Goal: Transaction & Acquisition: Subscribe to service/newsletter

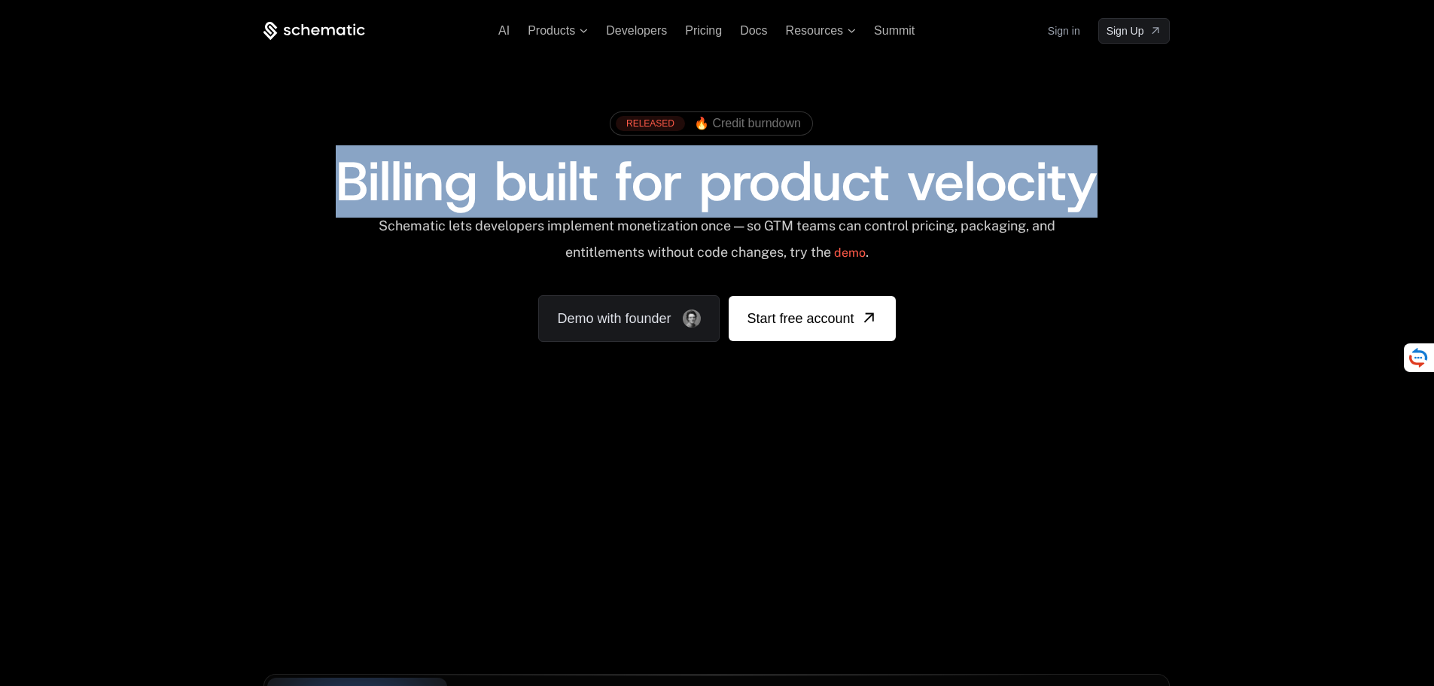
drag, startPoint x: 326, startPoint y: 191, endPoint x: 1095, endPoint y: 178, distance: 769.2
click at [1095, 178] on div "Billing built for product velocity" at bounding box center [716, 181] width 906 height 54
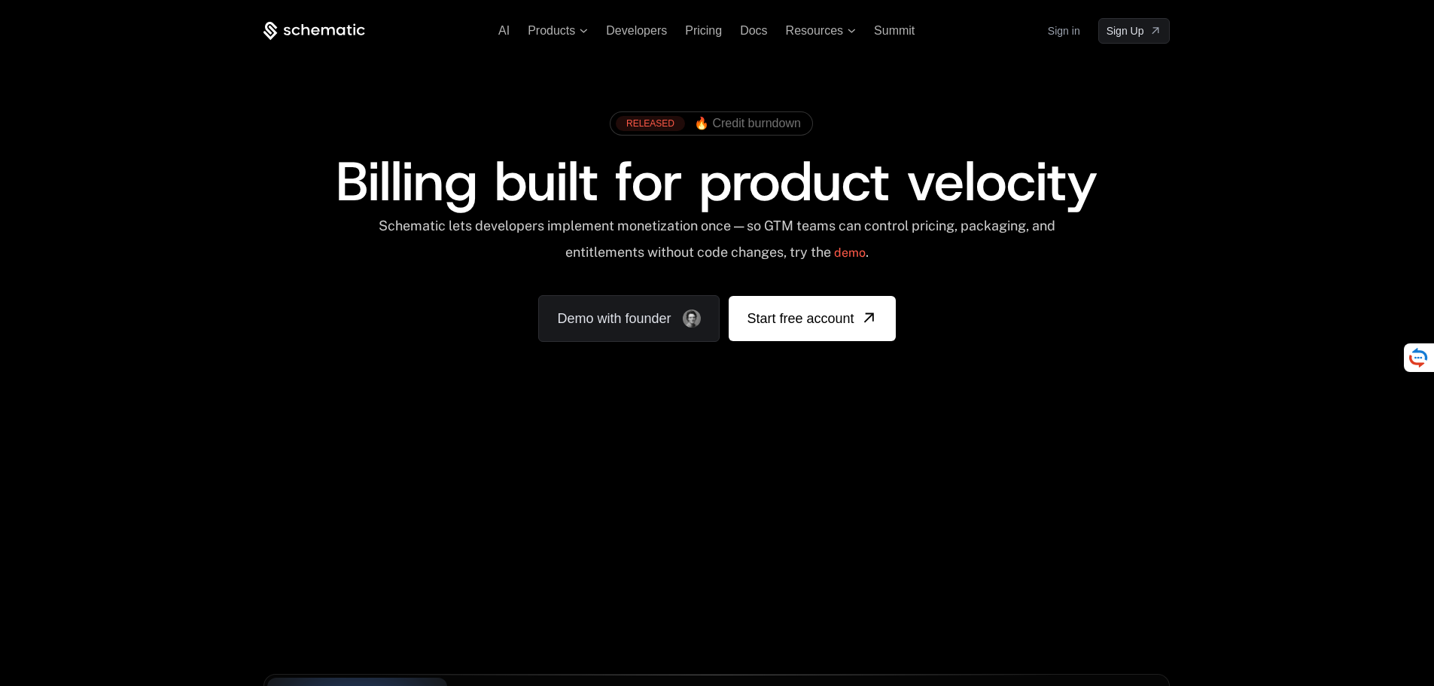
click at [558, 22] on div "AI Products Developers Pricing Docs Resources Summit Sign in Sign Up" at bounding box center [716, 31] width 906 height 26
click at [557, 29] on span "Products" at bounding box center [551, 31] width 47 height 14
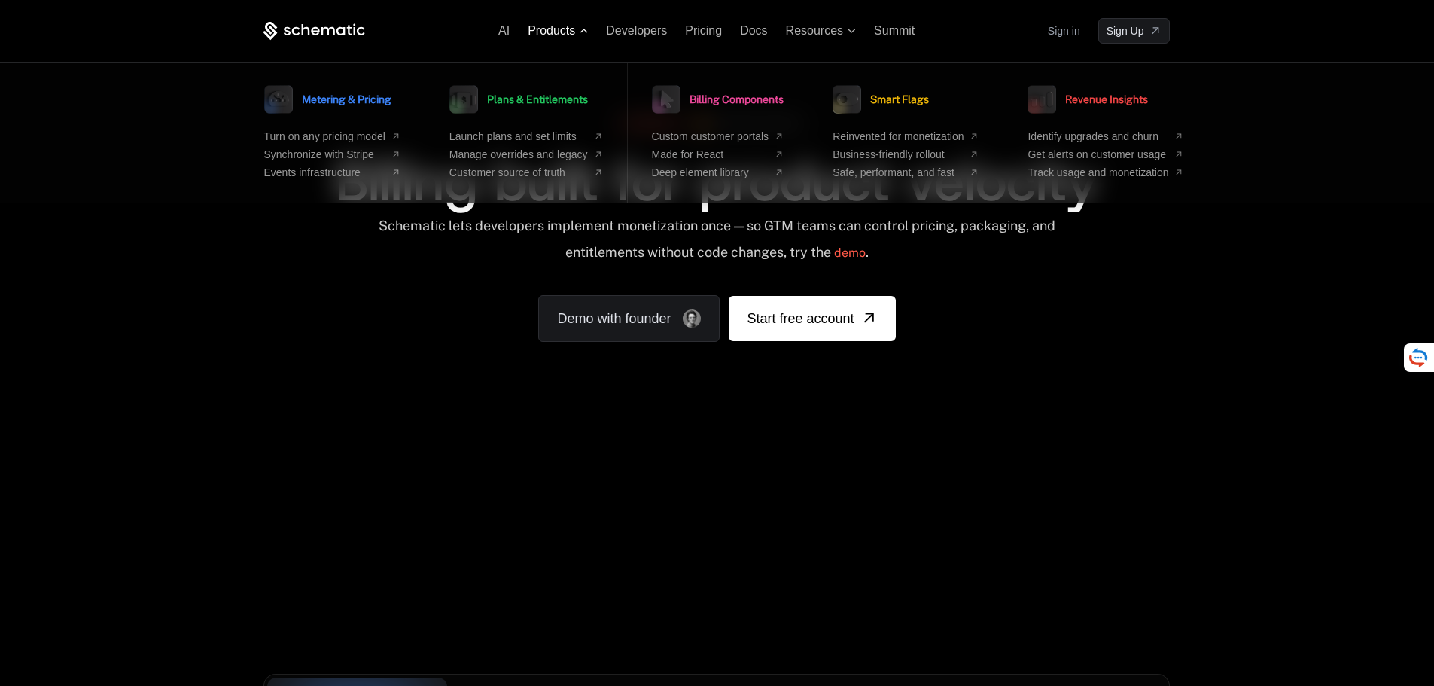
click at [557, 29] on span "Products" at bounding box center [551, 31] width 47 height 14
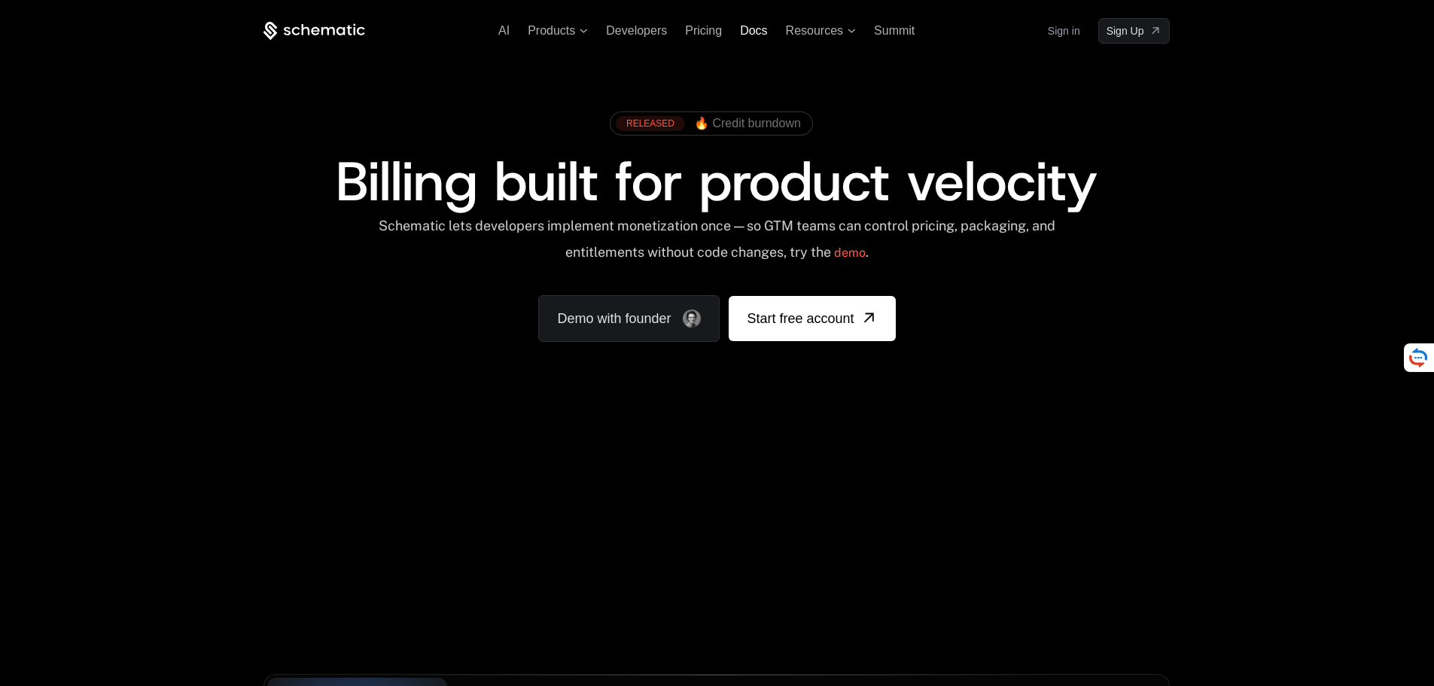
click at [751, 30] on span "Docs" at bounding box center [753, 30] width 27 height 13
click at [725, 122] on span "🔥 Credit burndown" at bounding box center [747, 124] width 107 height 14
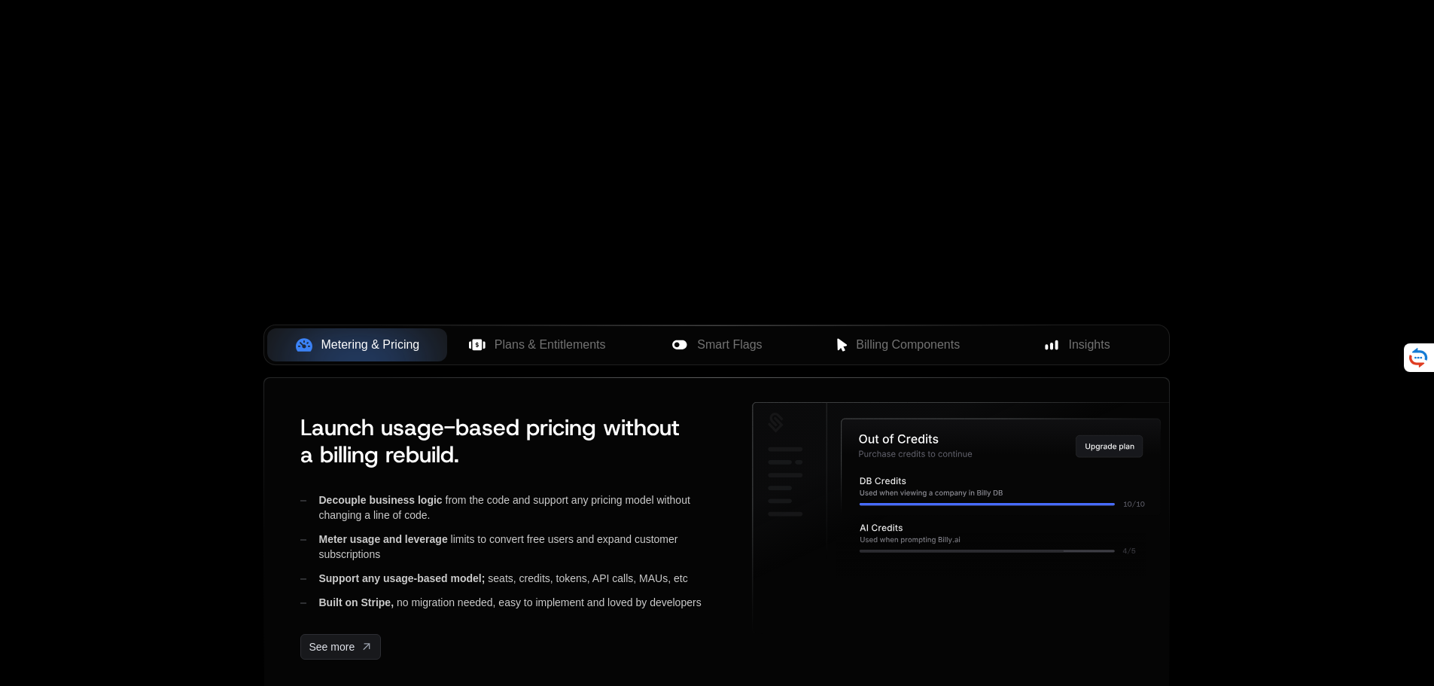
scroll to position [452, 0]
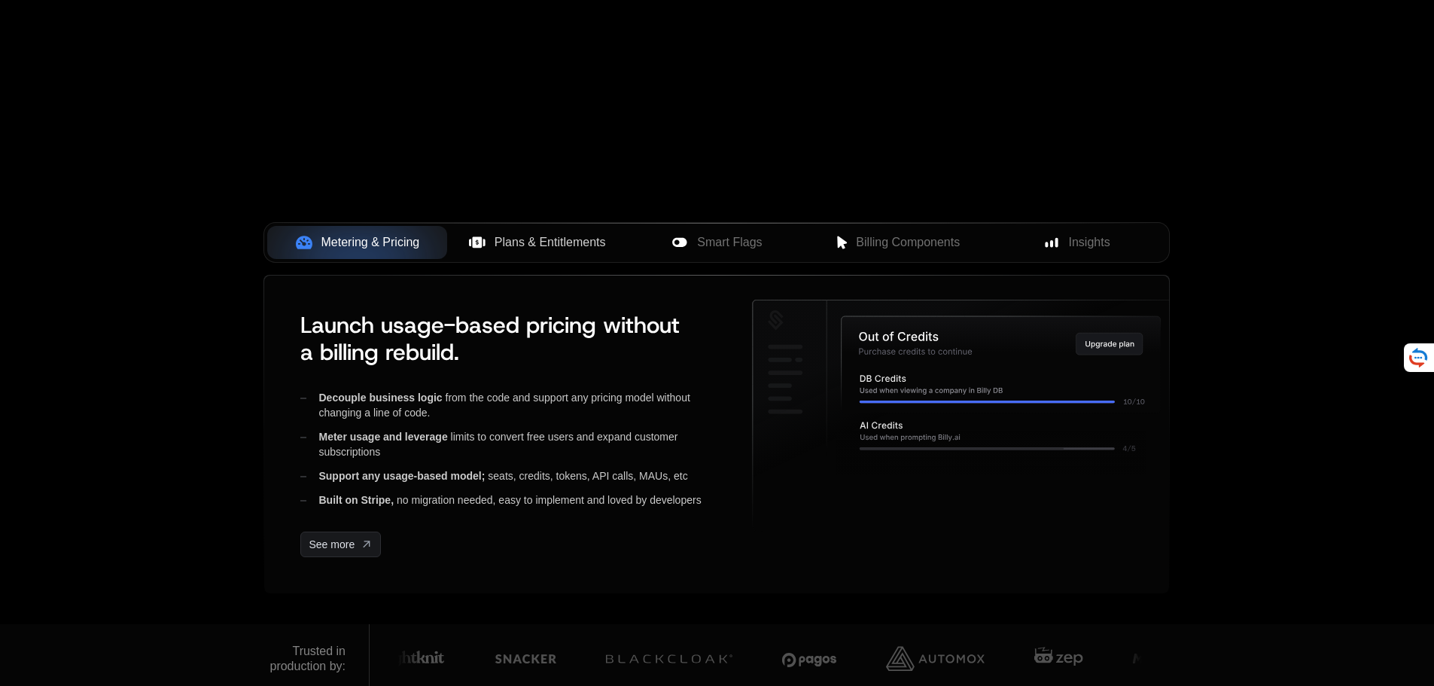
click at [541, 242] on span "Plans & Entitlements" at bounding box center [549, 242] width 111 height 18
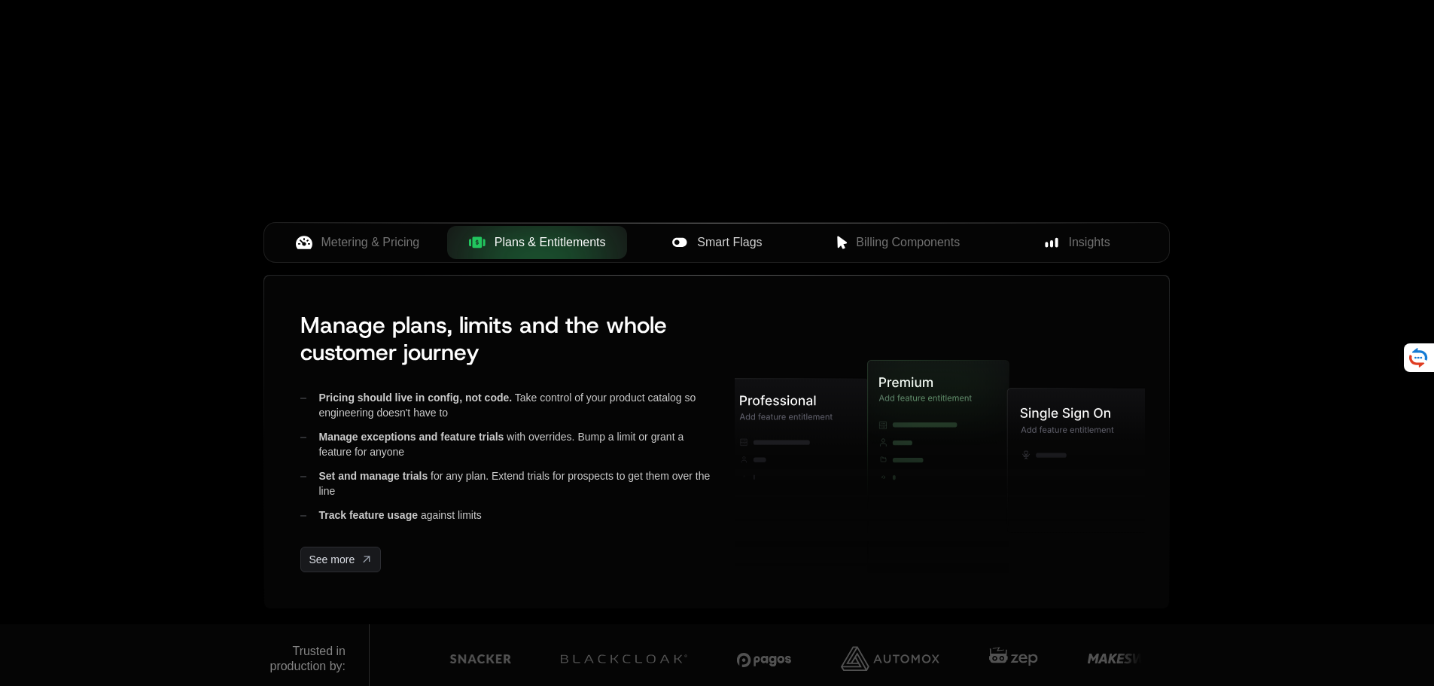
click at [687, 239] on icon at bounding box center [679, 242] width 17 height 17
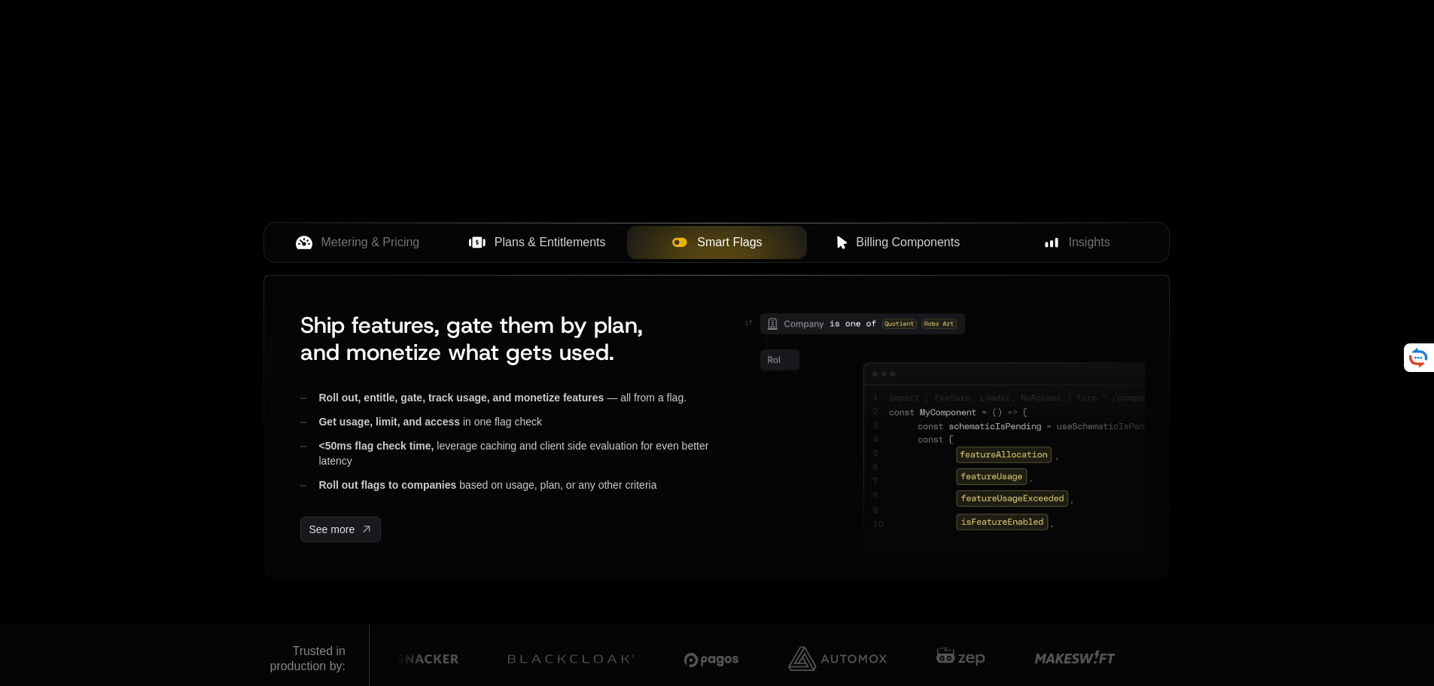
click at [853, 237] on div "Billing Components" at bounding box center [897, 242] width 156 height 18
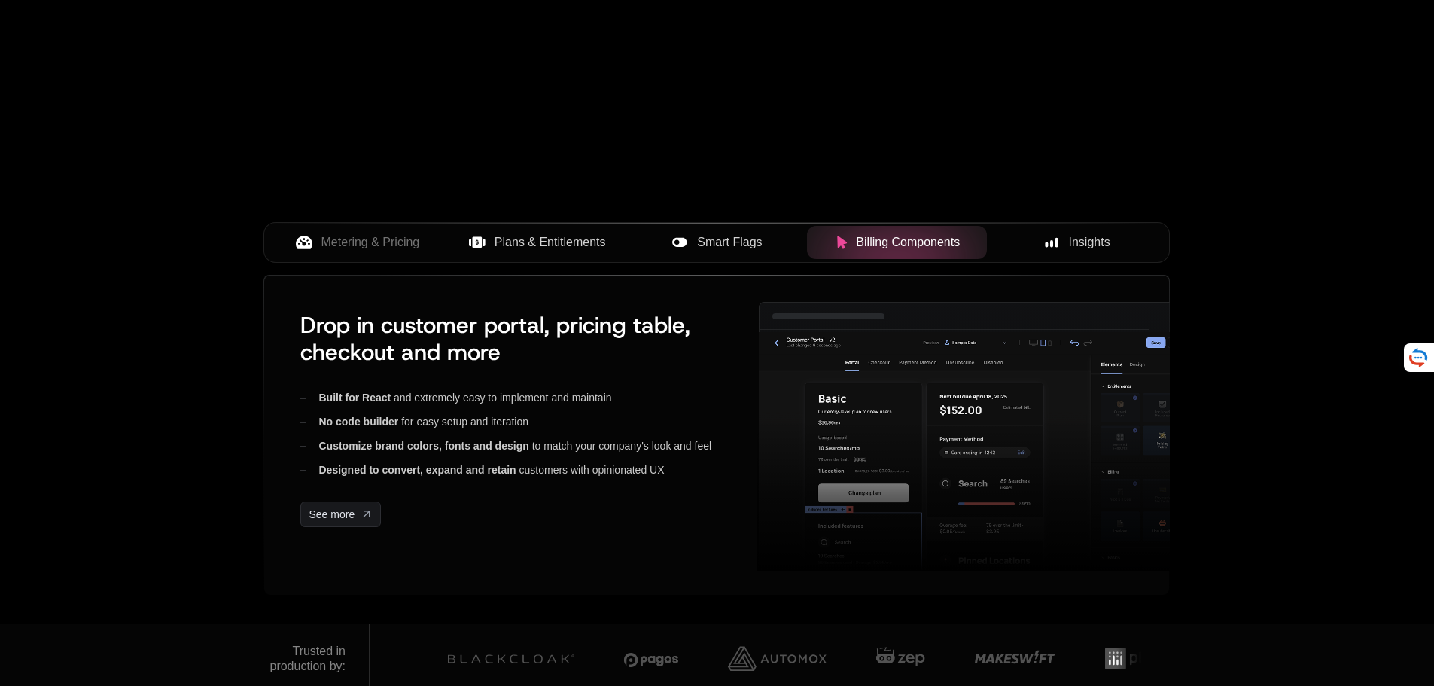
click at [1072, 236] on span "Insights" at bounding box center [1089, 242] width 41 height 18
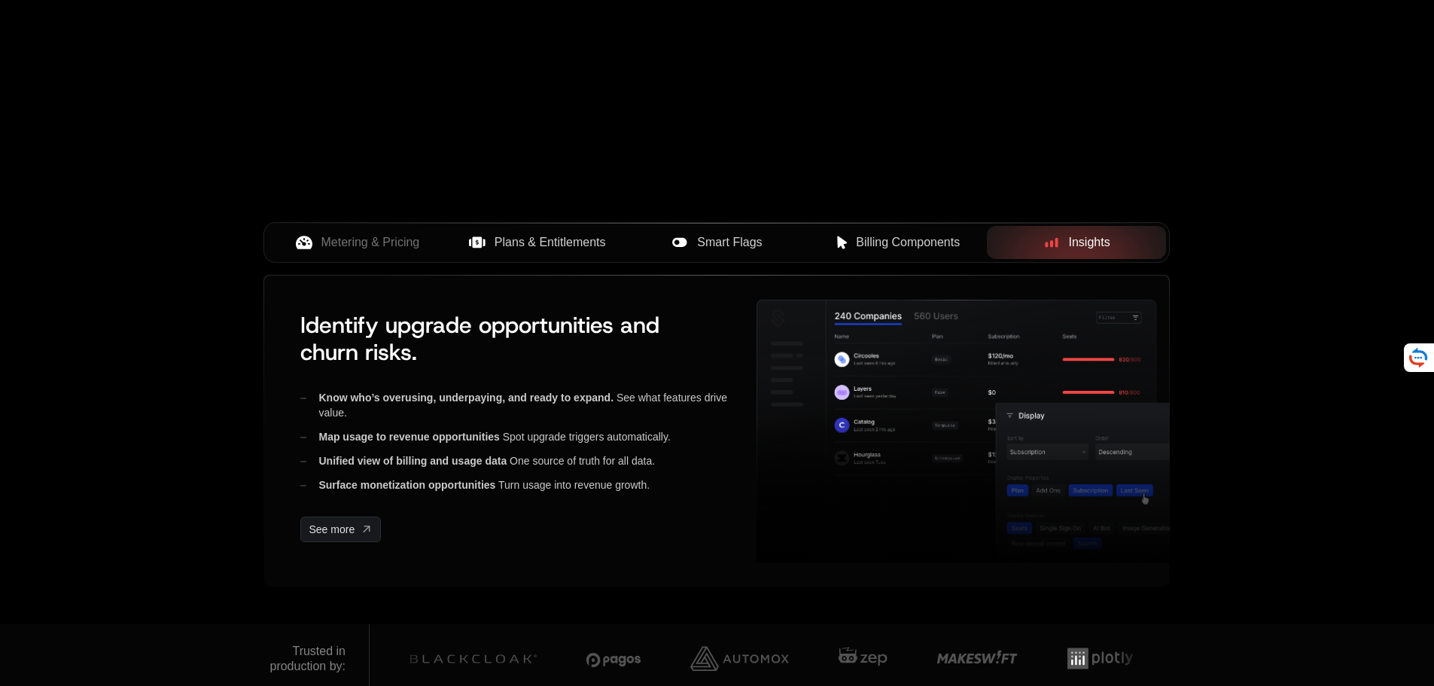
click at [935, 241] on span "Billing Components" at bounding box center [908, 242] width 104 height 18
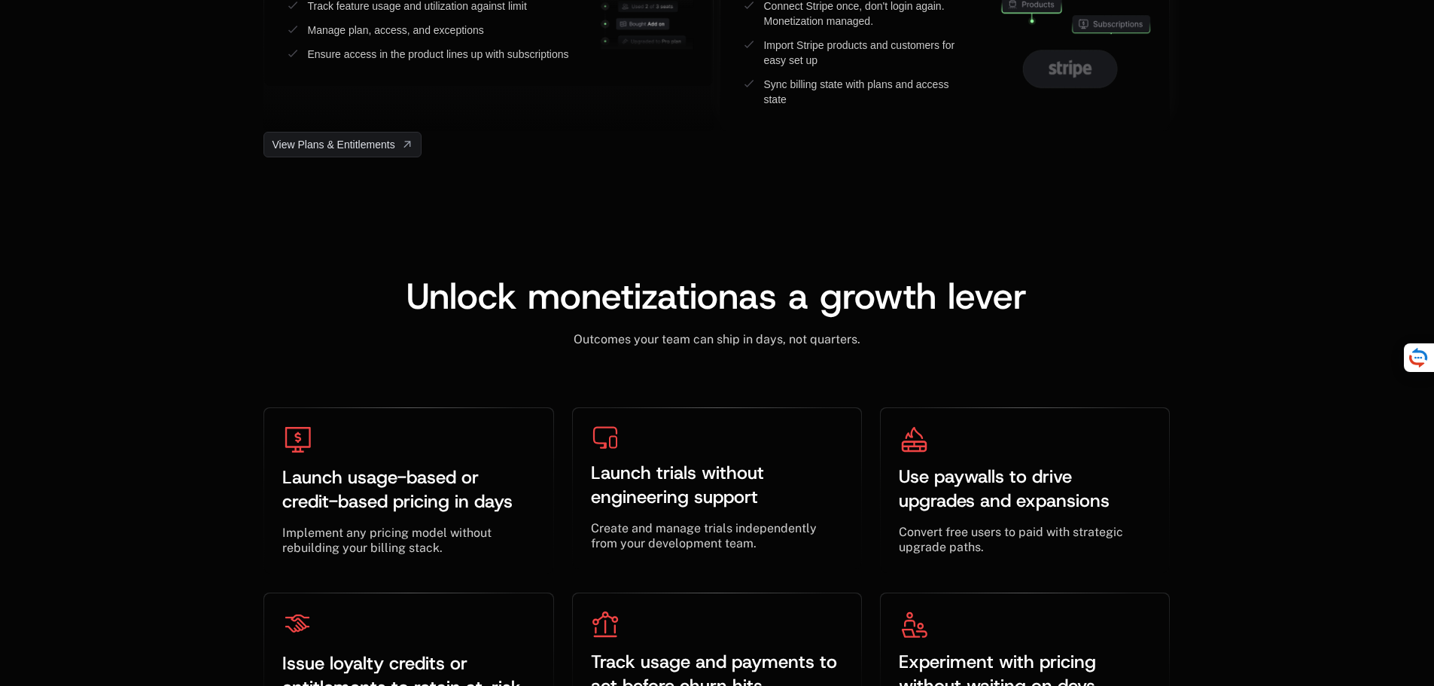
scroll to position [4290, 0]
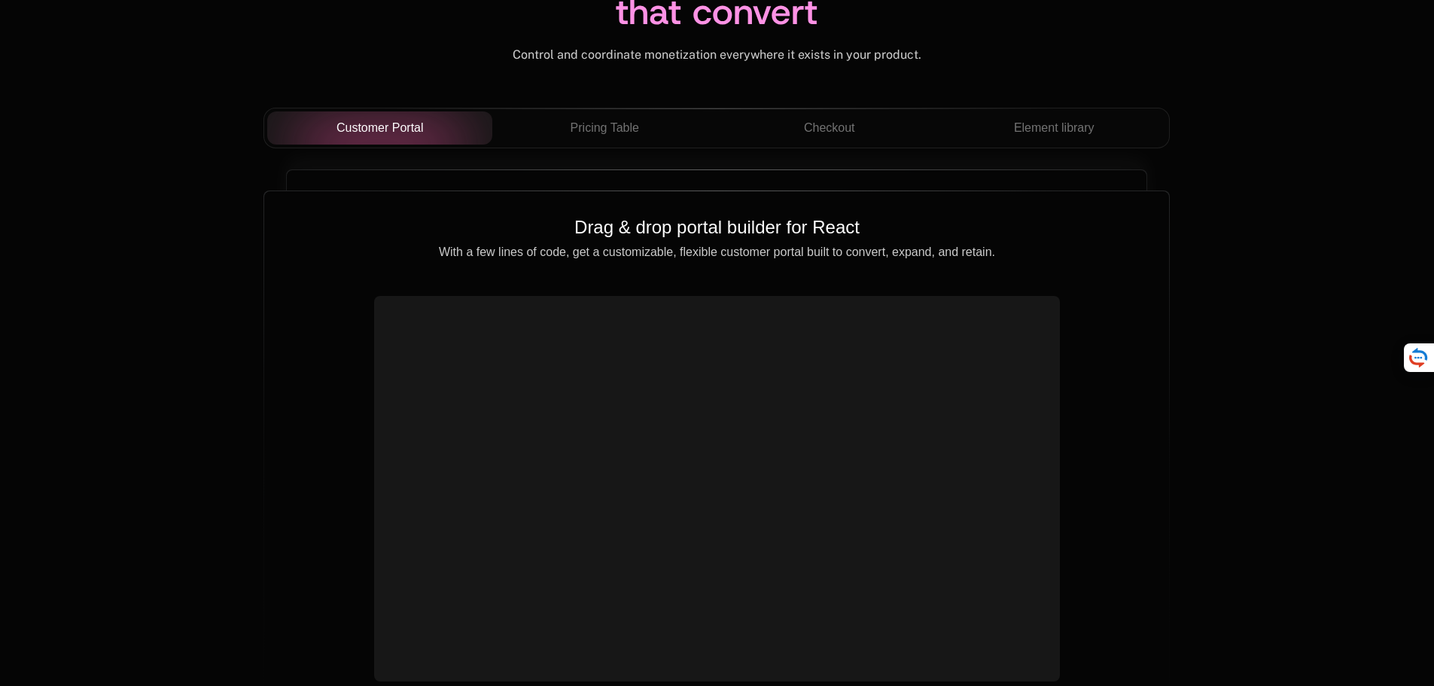
scroll to position [5343, 0]
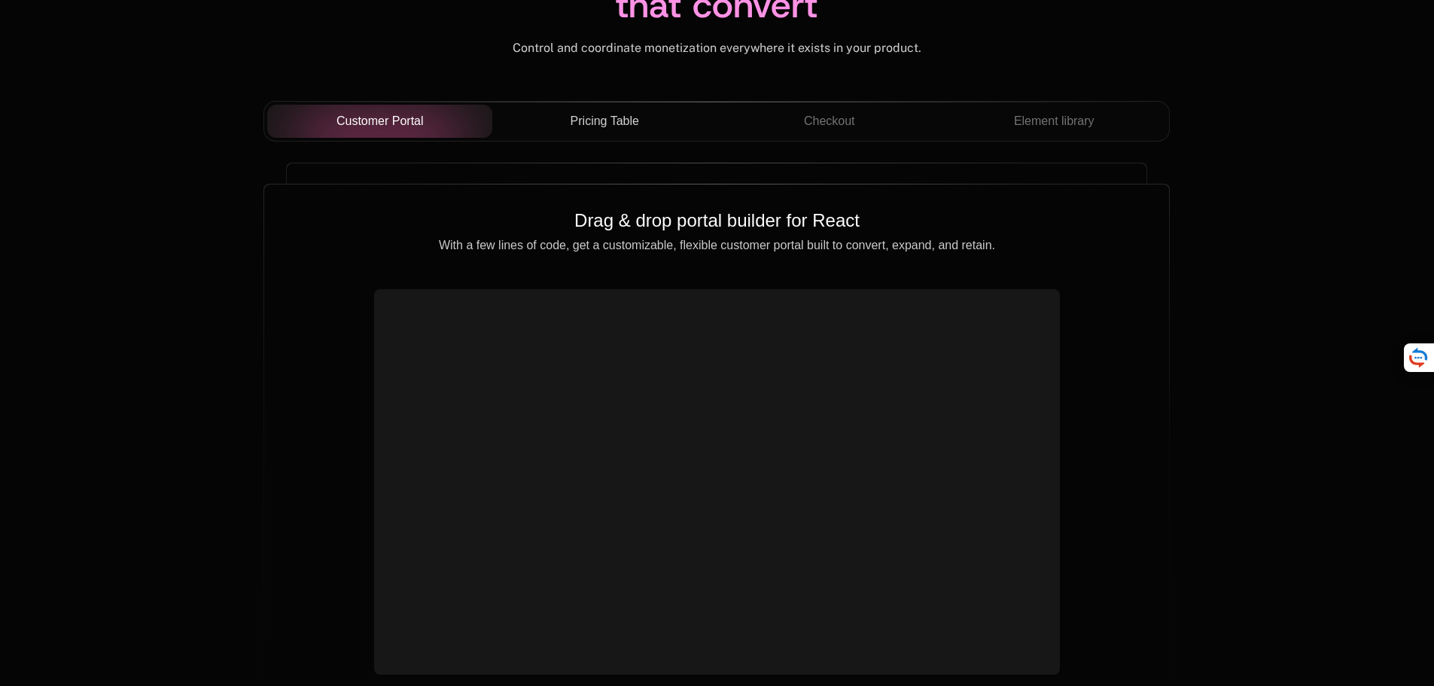
click at [598, 115] on span "Pricing Table" at bounding box center [604, 121] width 68 height 18
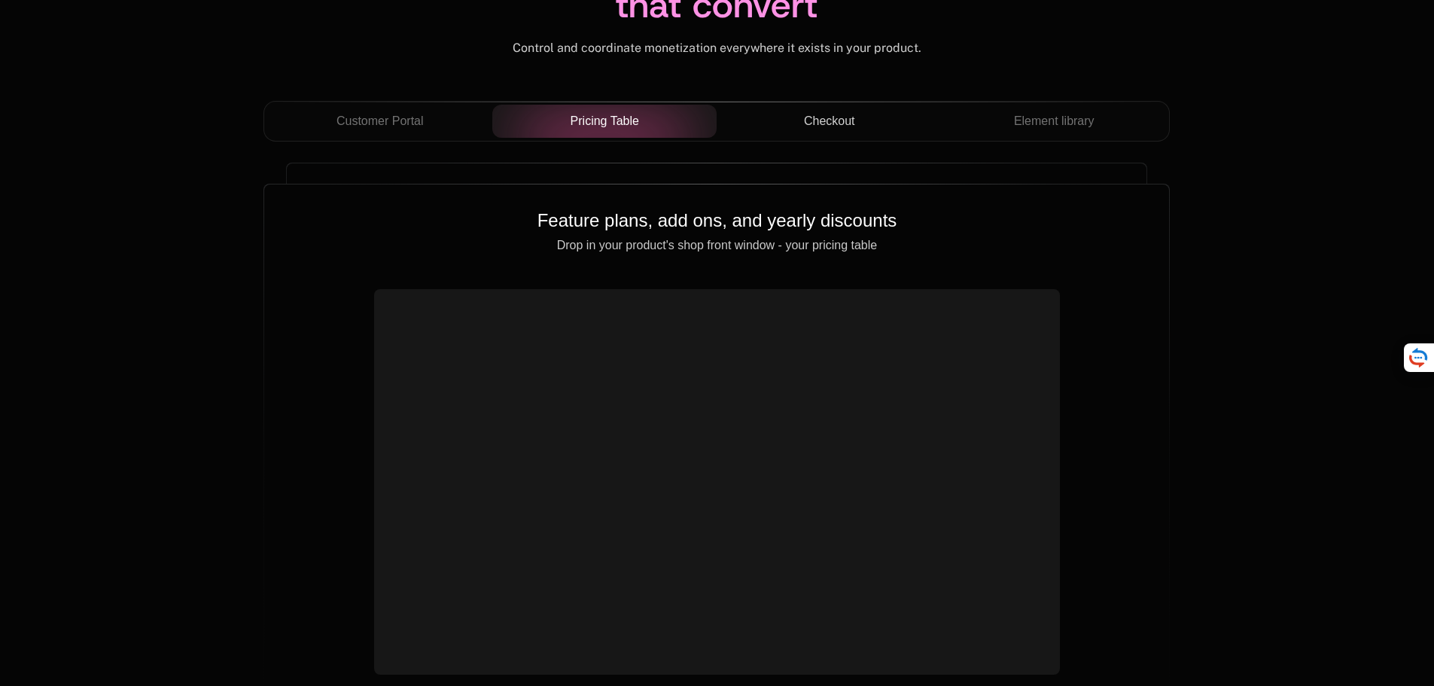
click at [792, 129] on div "Checkout" at bounding box center [828, 121] width 201 height 18
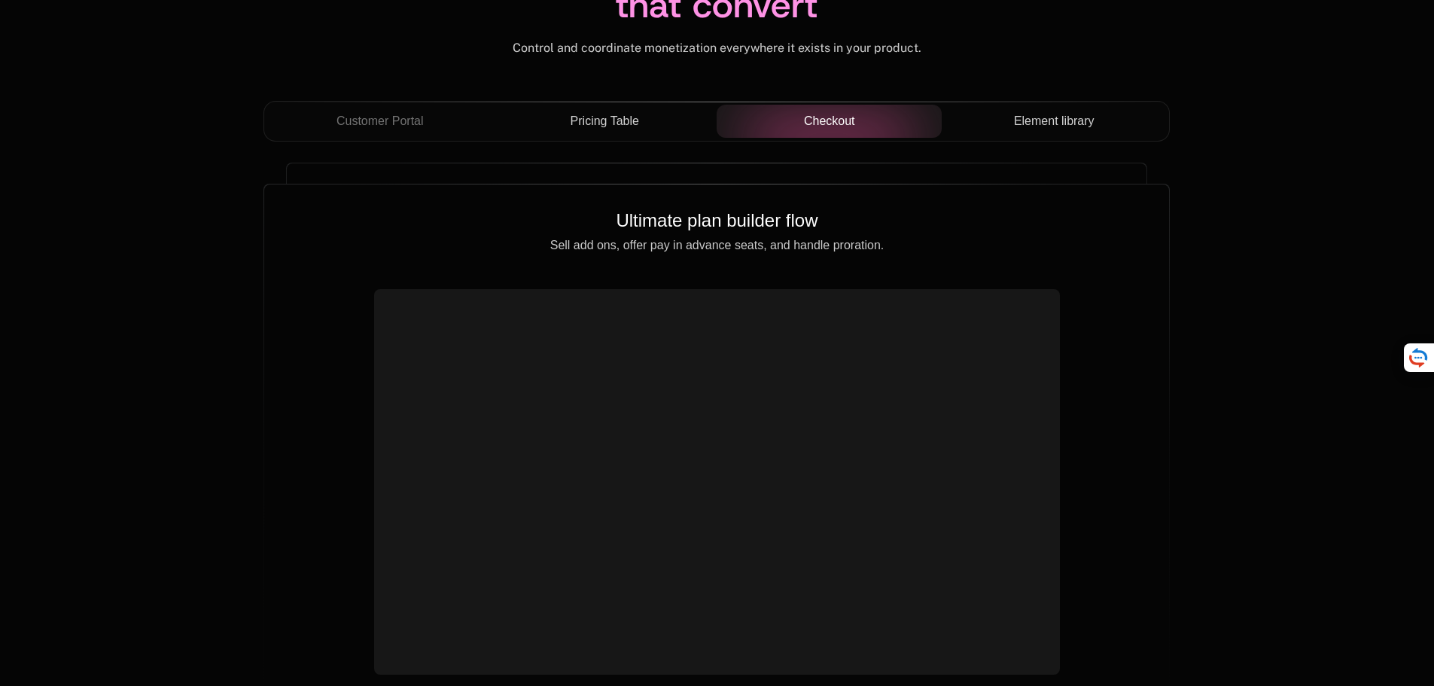
click at [1026, 122] on span "Element library" at bounding box center [1054, 121] width 81 height 18
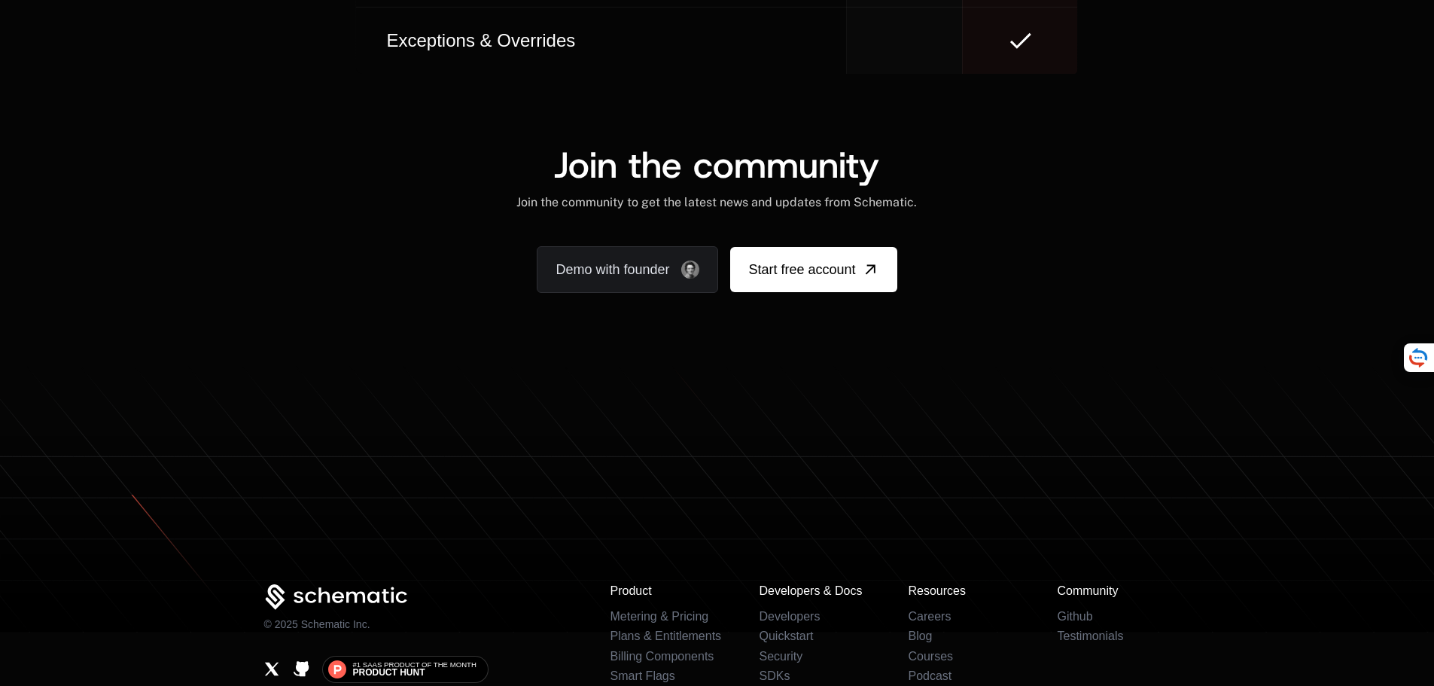
scroll to position [9124, 0]
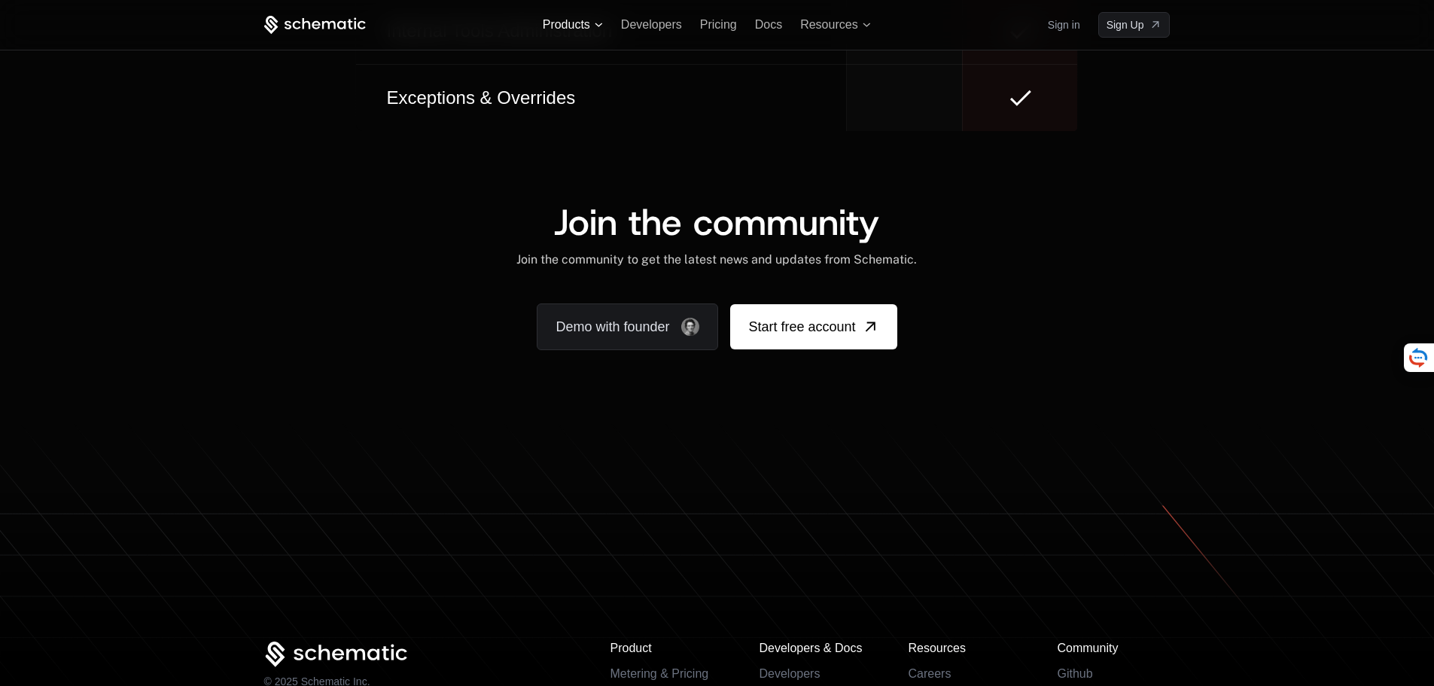
click at [592, 24] on span "Products" at bounding box center [573, 25] width 60 height 14
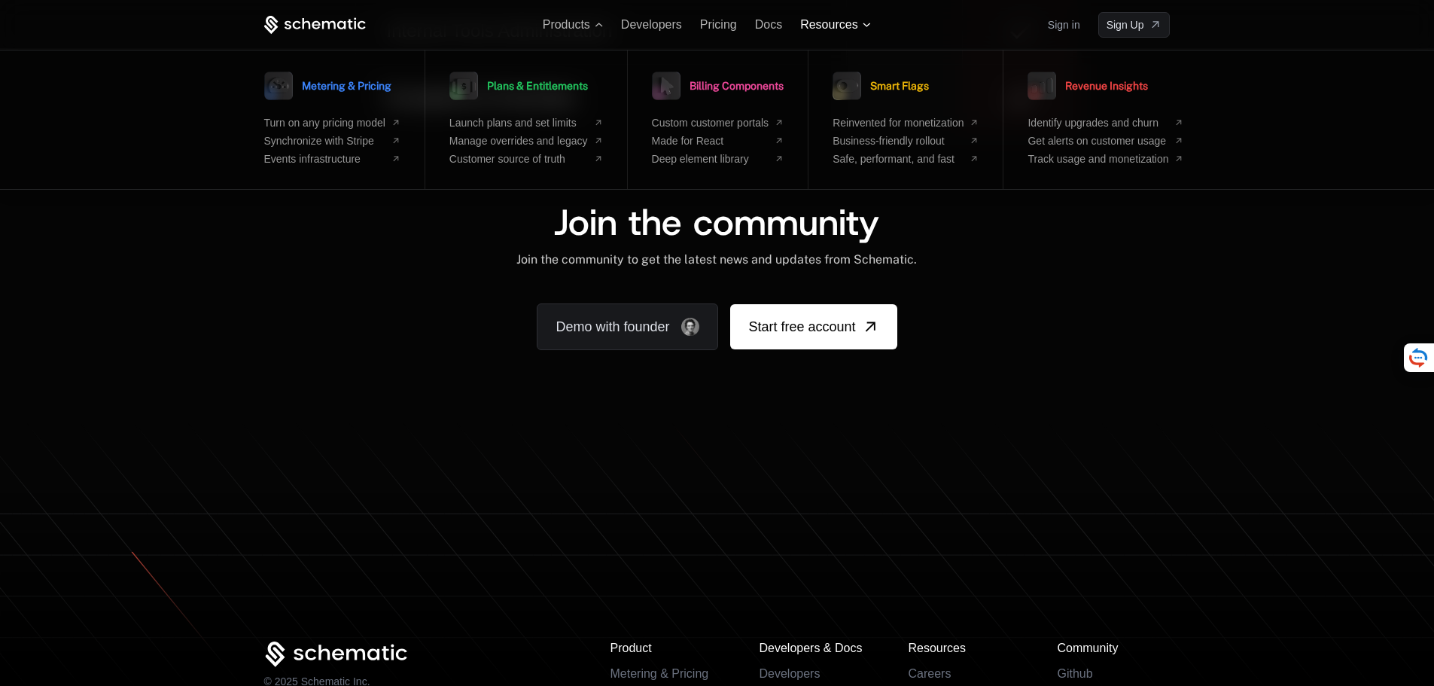
click at [826, 26] on span "Resources" at bounding box center [828, 25] width 57 height 14
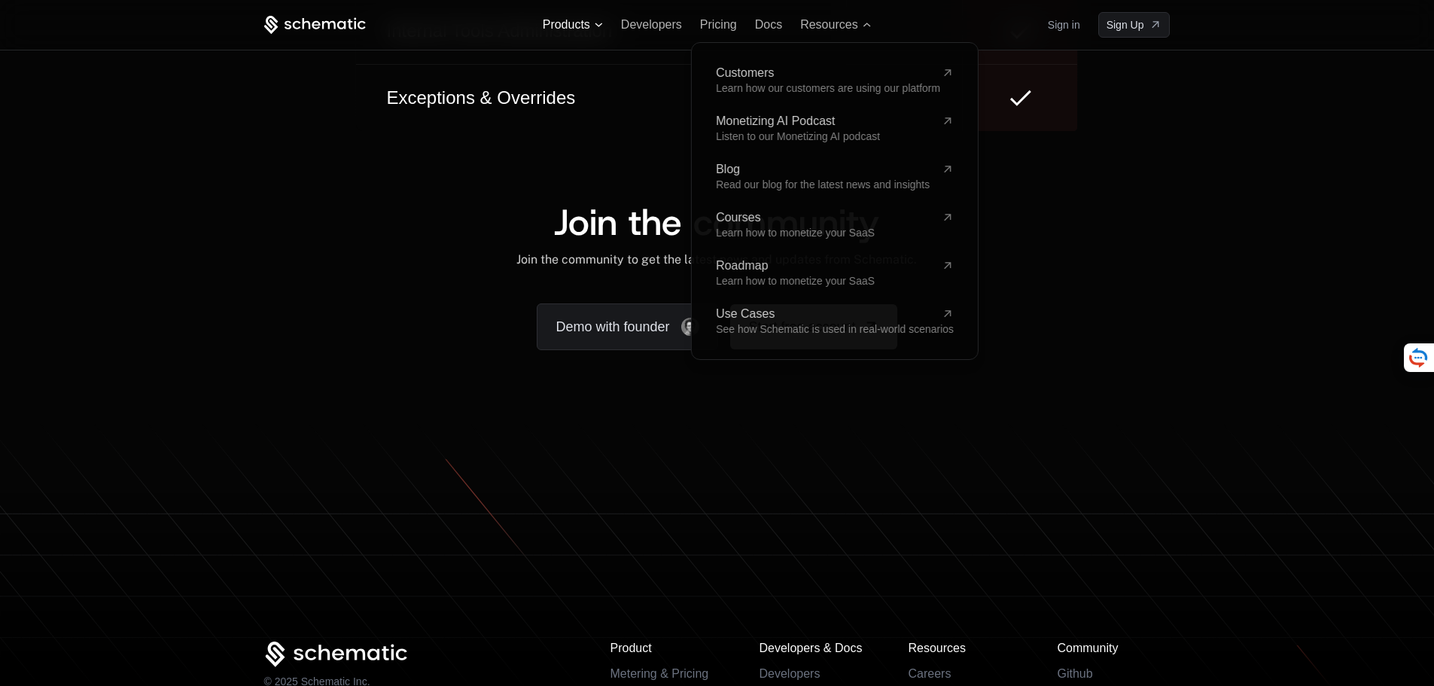
click at [577, 28] on span "Products" at bounding box center [566, 25] width 47 height 14
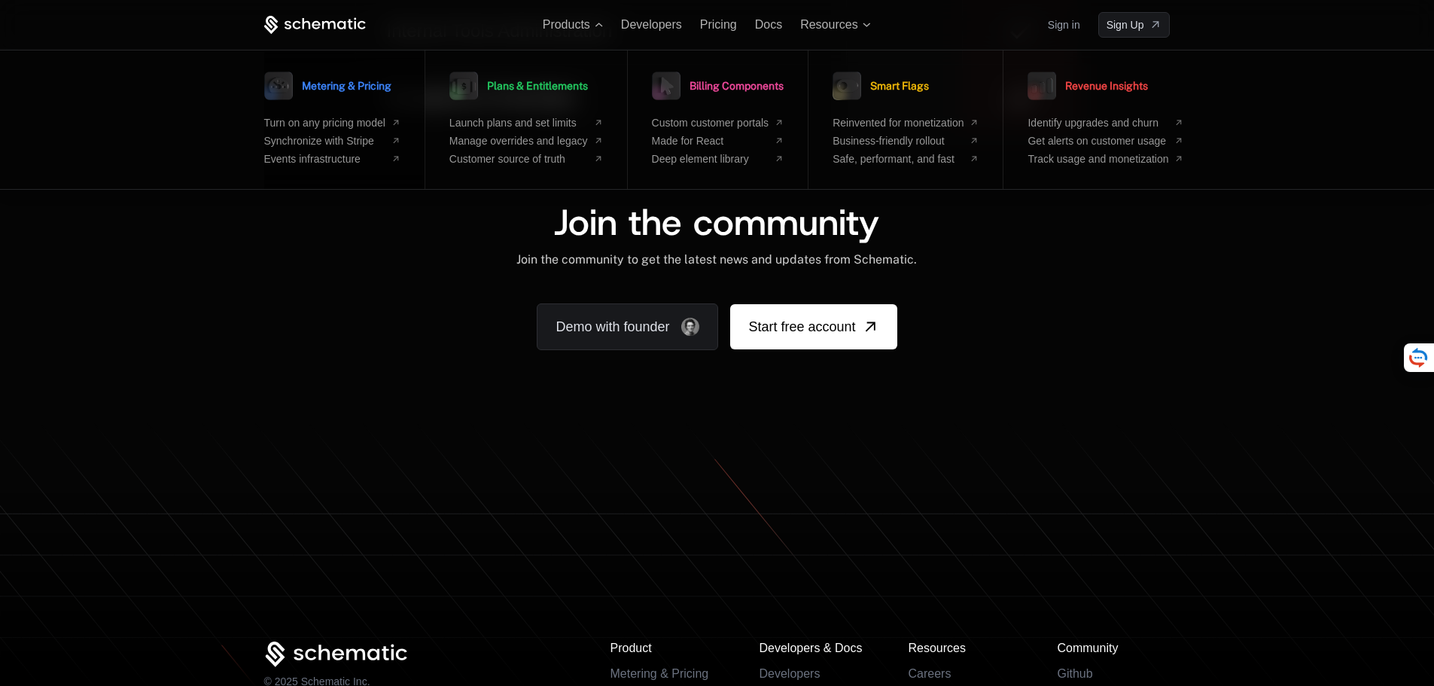
click at [330, 84] on span "Metering & Pricing" at bounding box center [347, 86] width 90 height 11
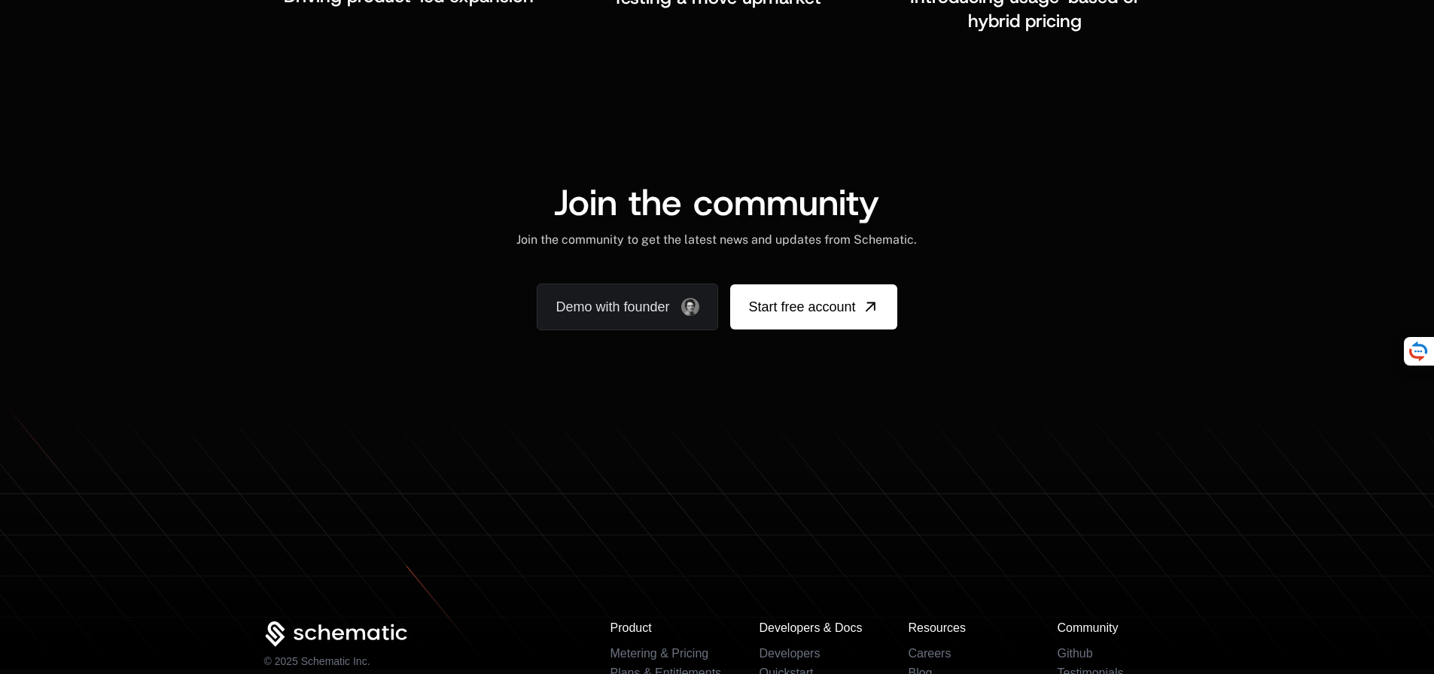
scroll to position [2784, 0]
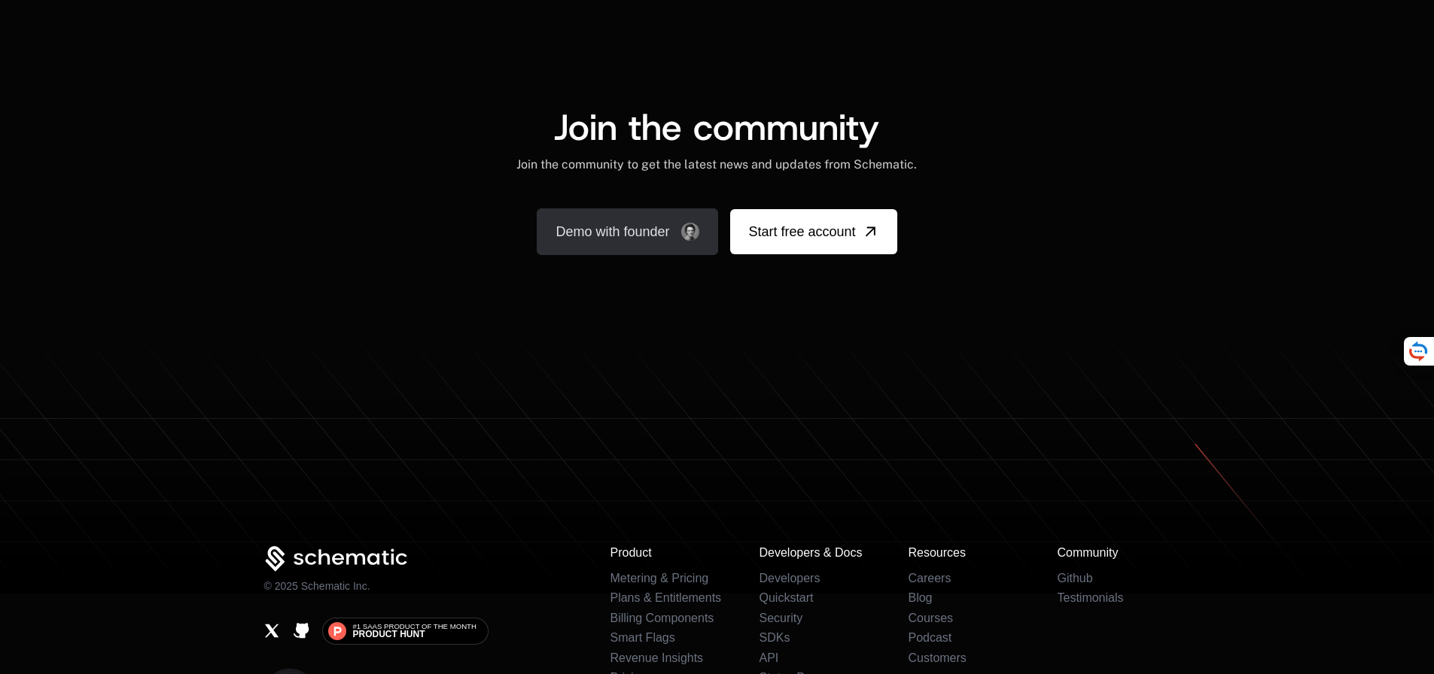
click at [672, 225] on link "Demo with founder" at bounding box center [627, 231] width 181 height 47
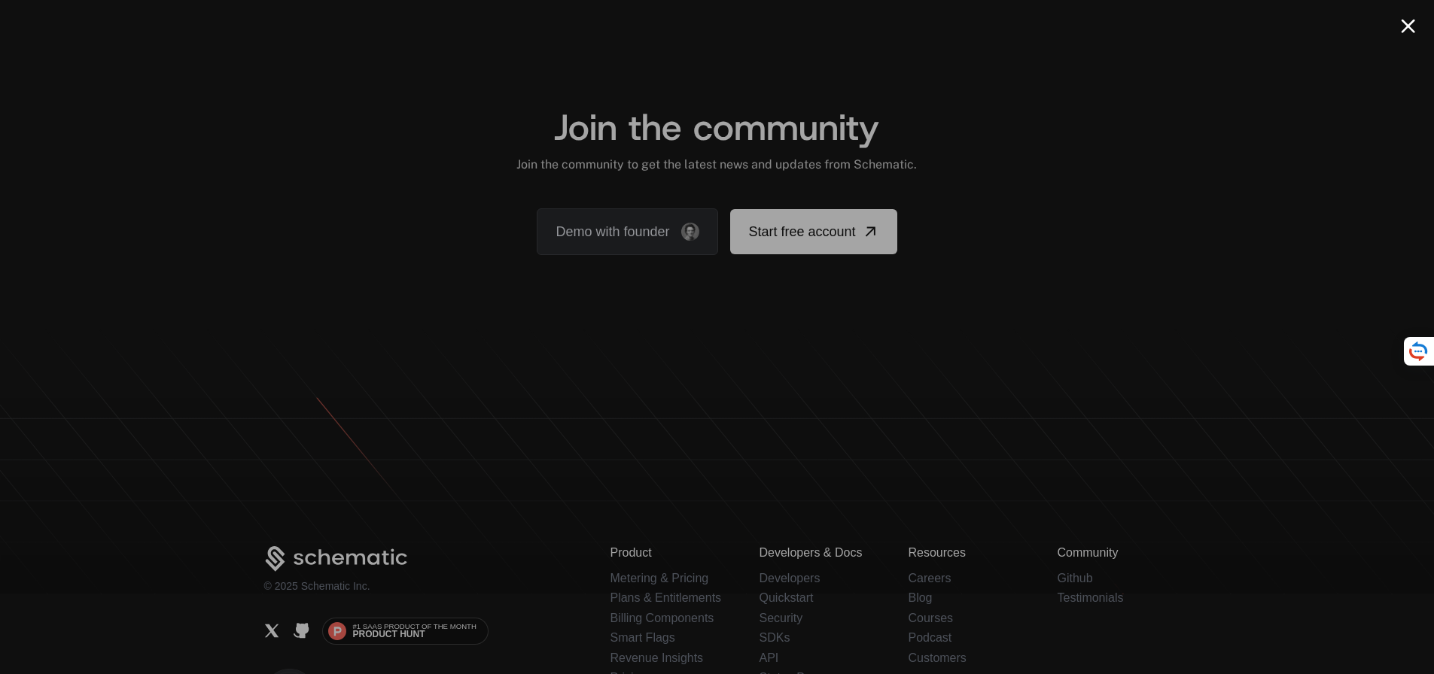
click at [1417, 20] on div at bounding box center [717, 337] width 1434 height 674
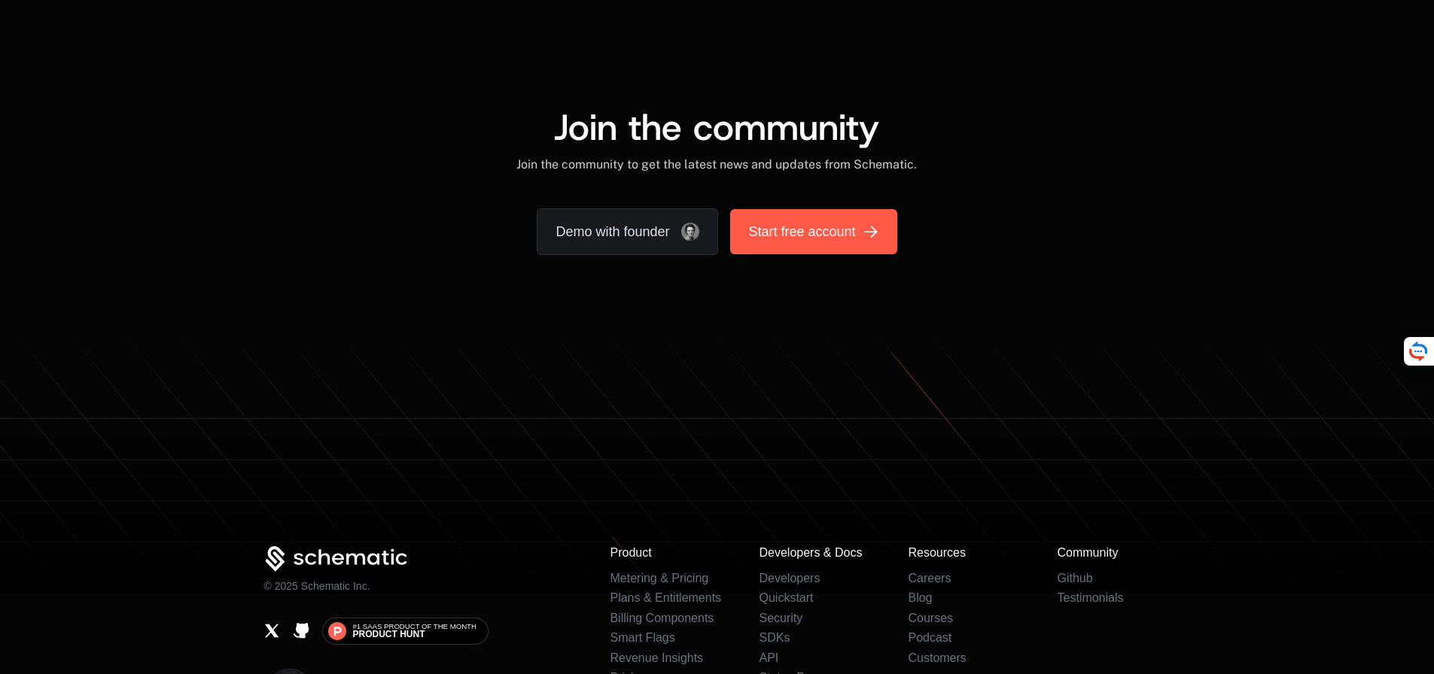
click at [786, 227] on span "Start free account" at bounding box center [801, 231] width 107 height 21
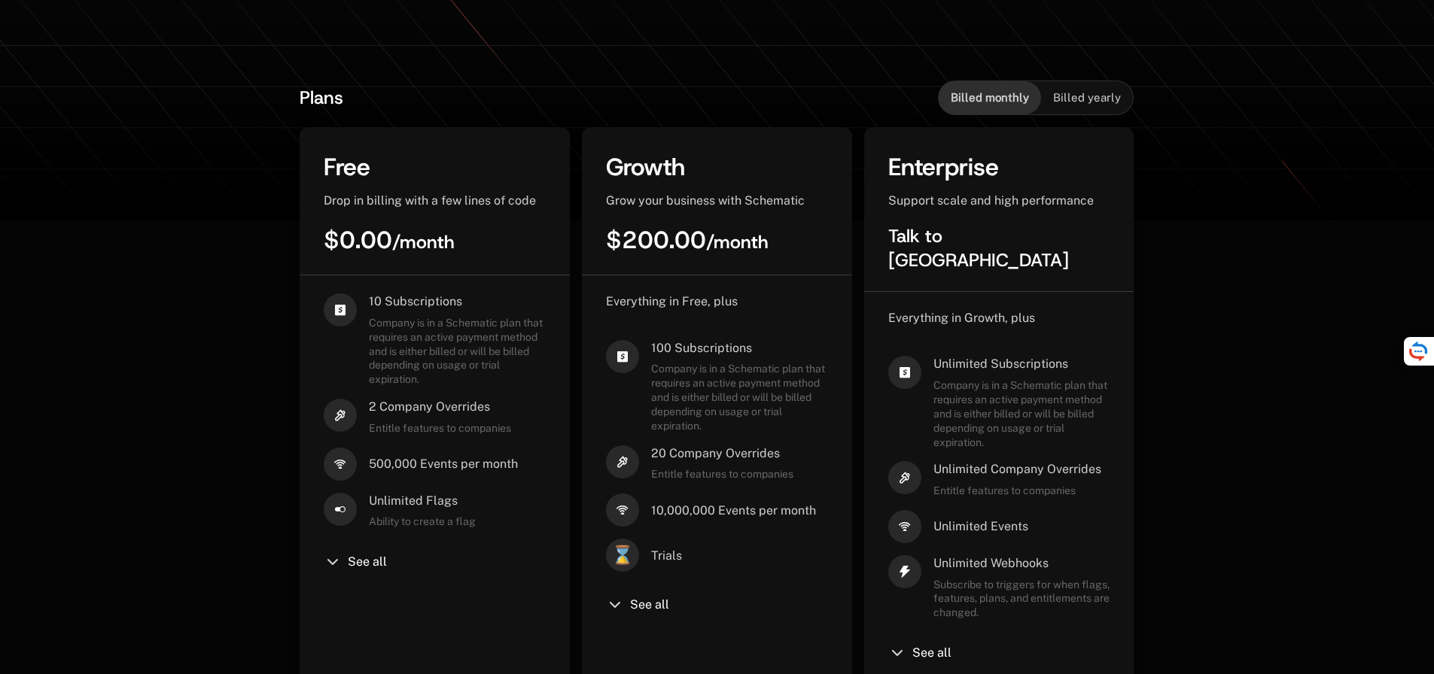
scroll to position [272, 0]
